Goal: Check status: Check status

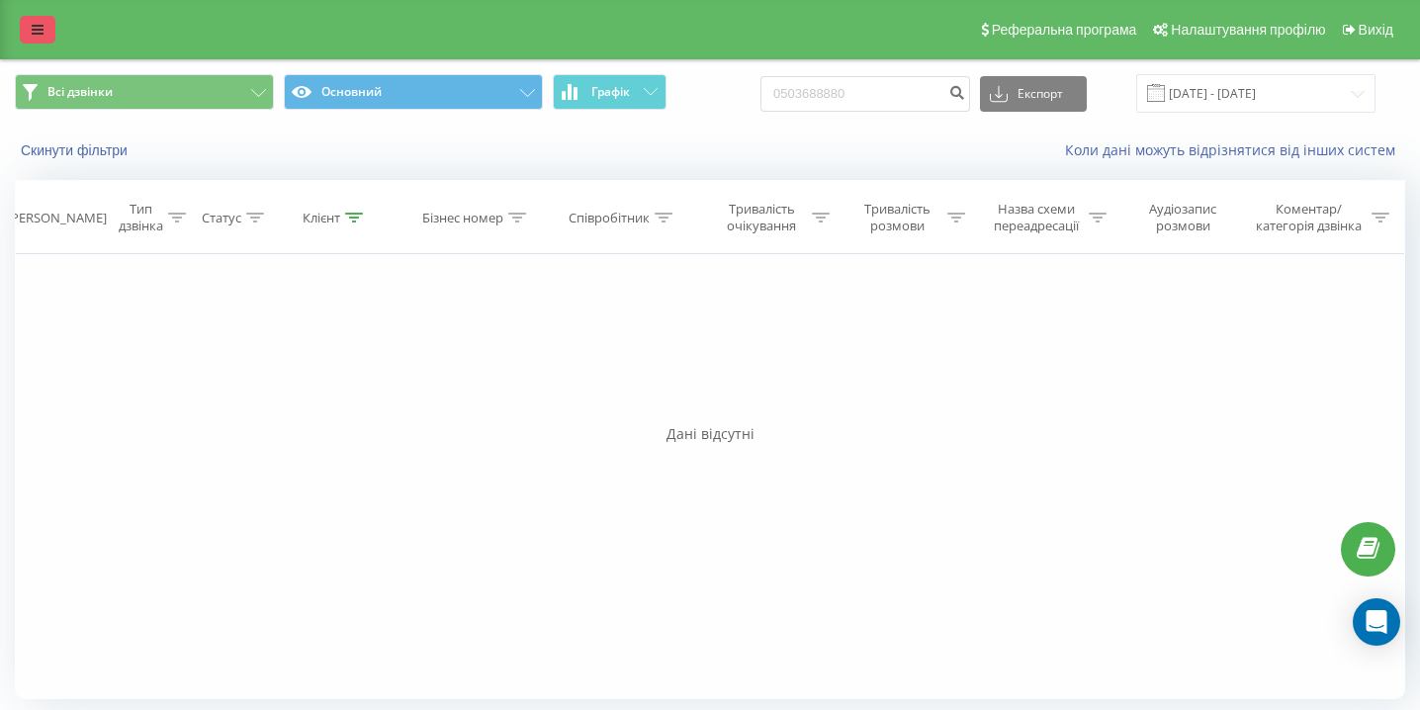
click at [44, 31] on link at bounding box center [38, 30] width 36 height 28
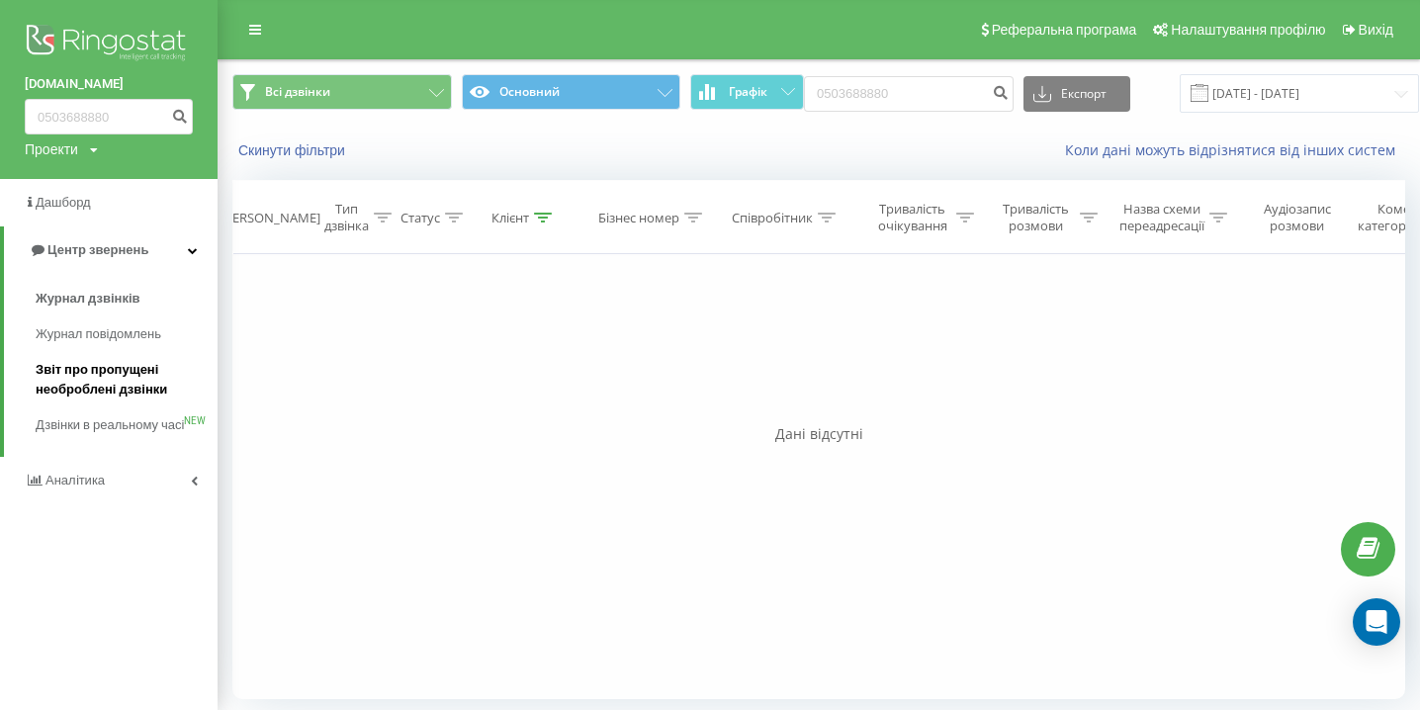
click at [93, 374] on span "Звіт про пропущені необроблені дзвінки" at bounding box center [122, 380] width 172 height 40
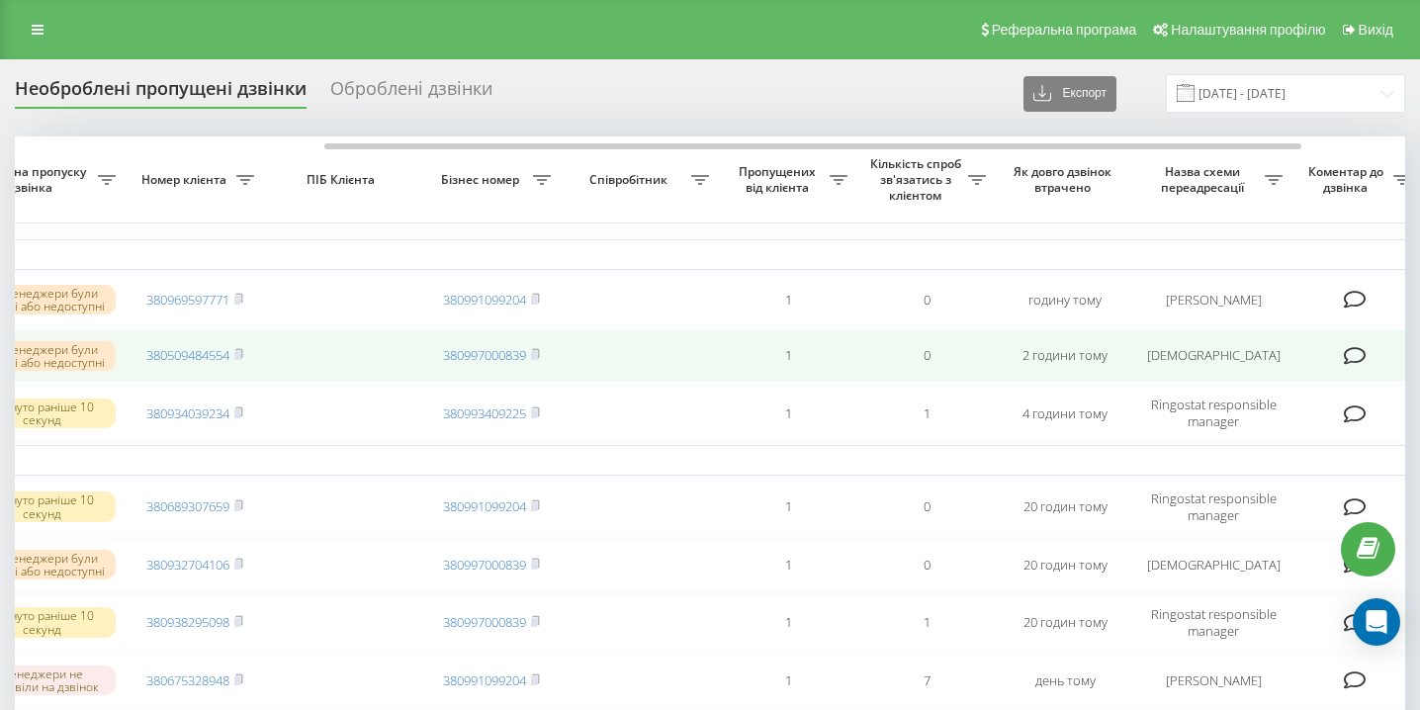
scroll to position [0, 436]
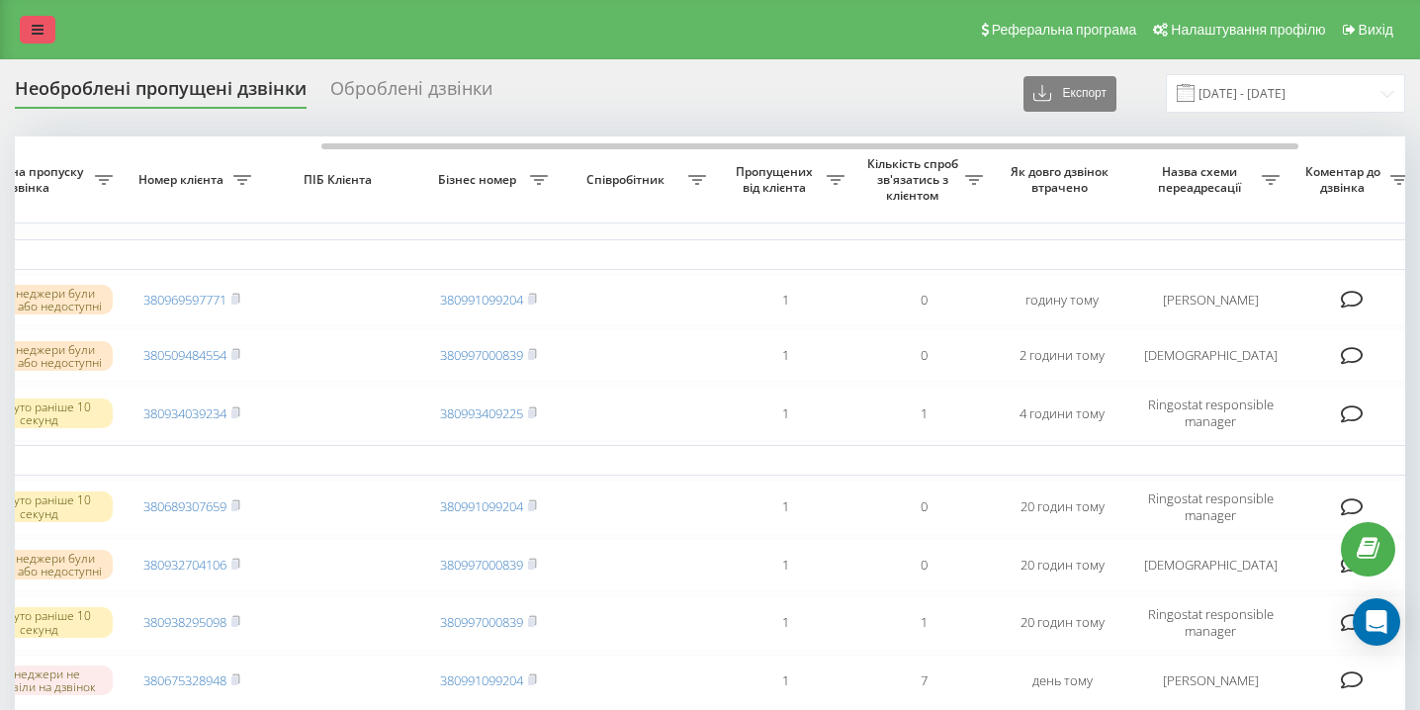
click at [38, 41] on link at bounding box center [38, 30] width 36 height 28
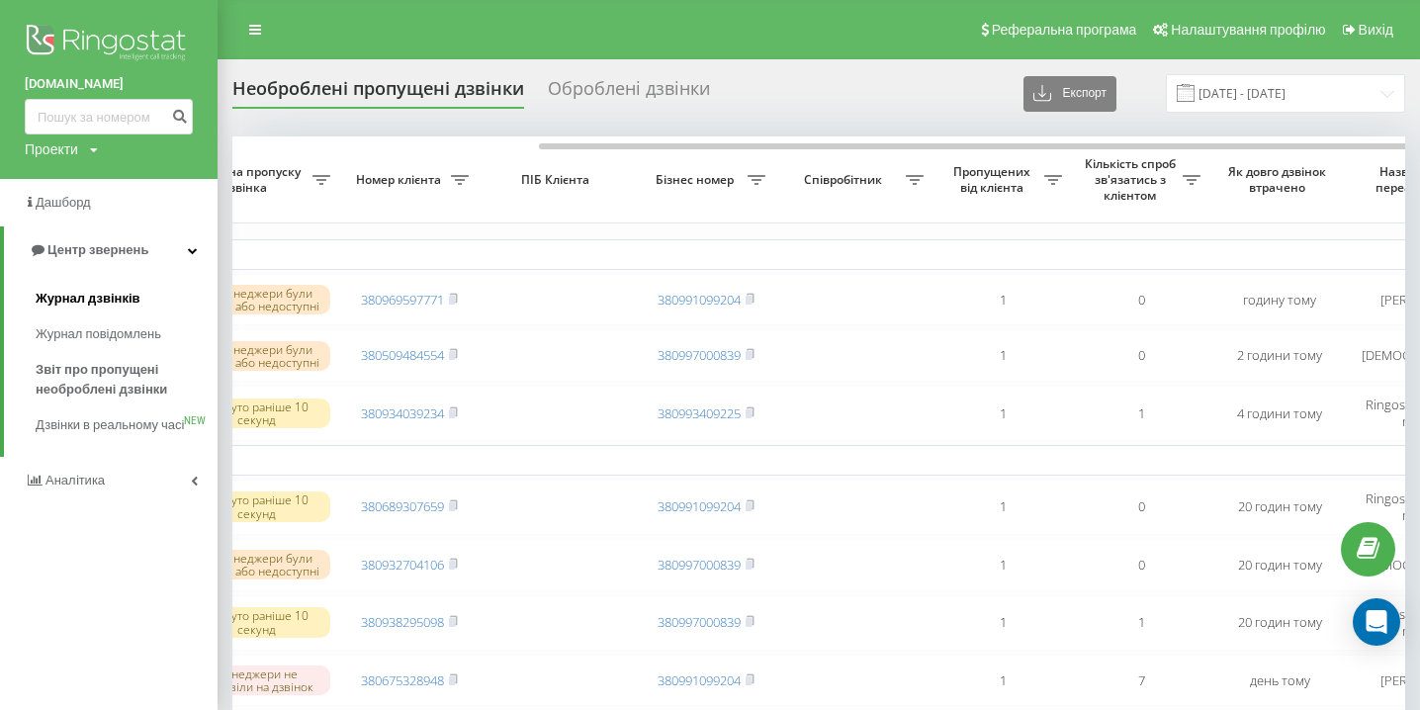
click at [95, 282] on link "Журнал дзвінків" at bounding box center [127, 299] width 182 height 36
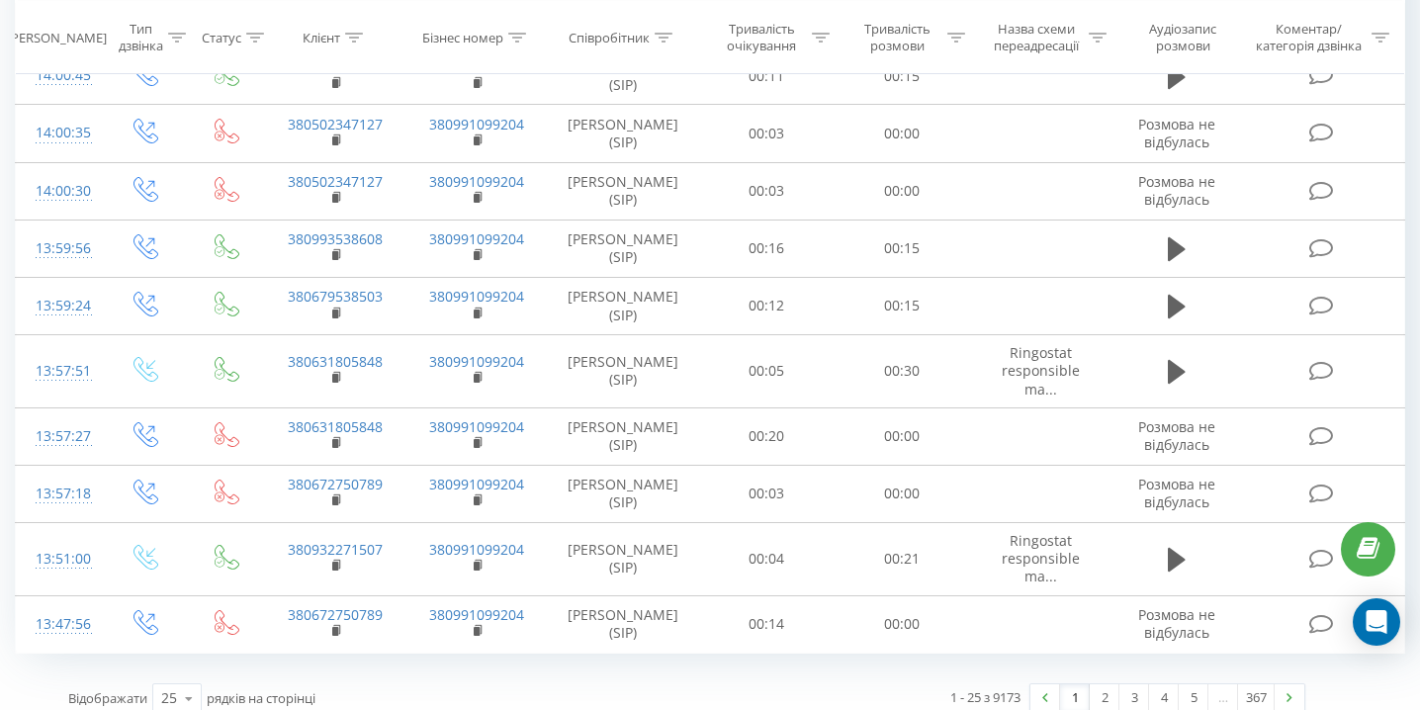
scroll to position [1129, 0]
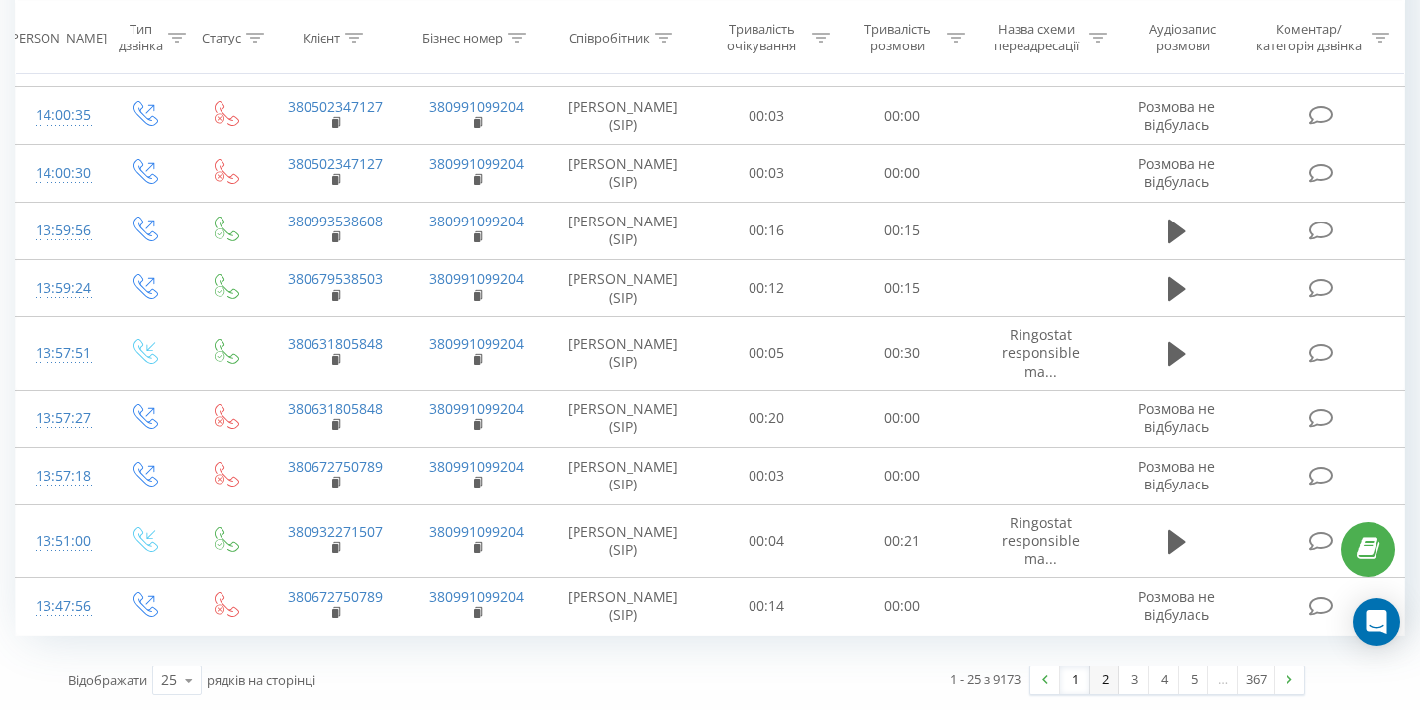
click at [1100, 687] on link "2" at bounding box center [1104, 680] width 30 height 28
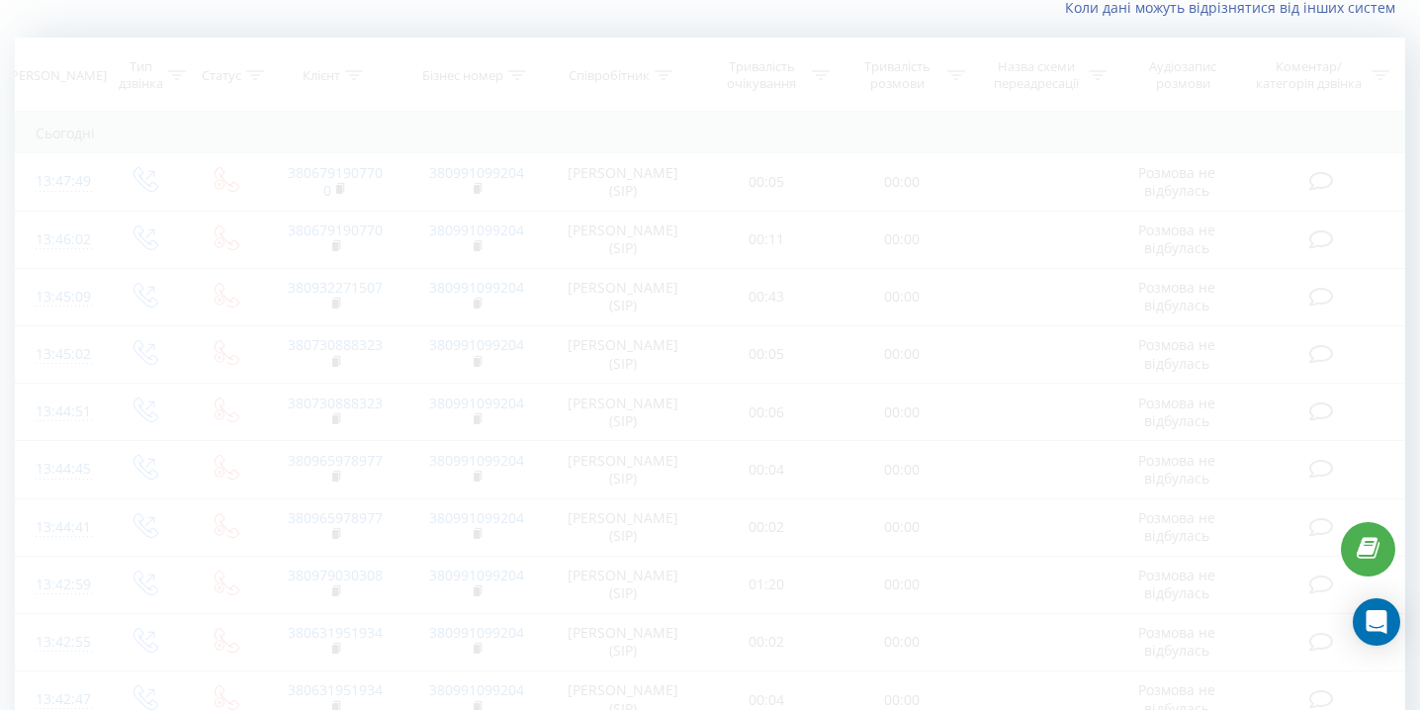
scroll to position [147, 0]
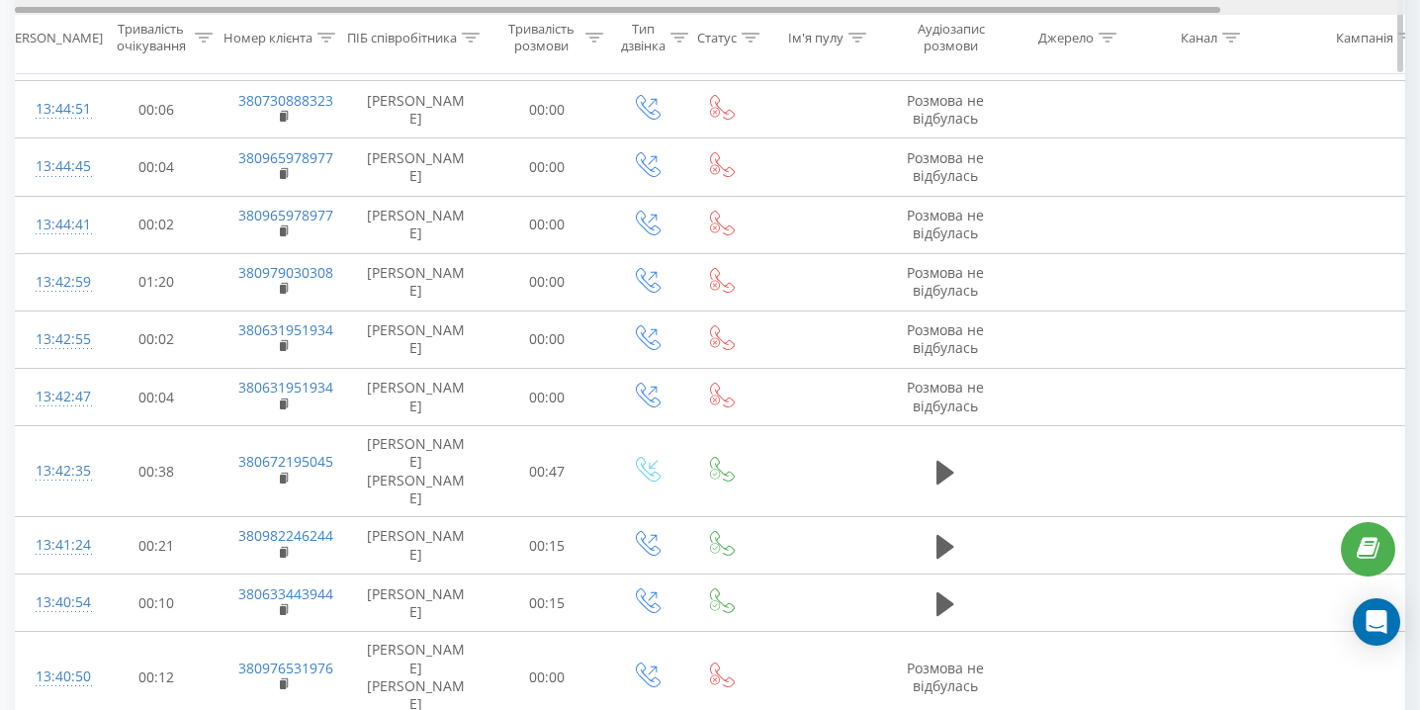
scroll to position [446, 0]
